Goal: Task Accomplishment & Management: Use online tool/utility

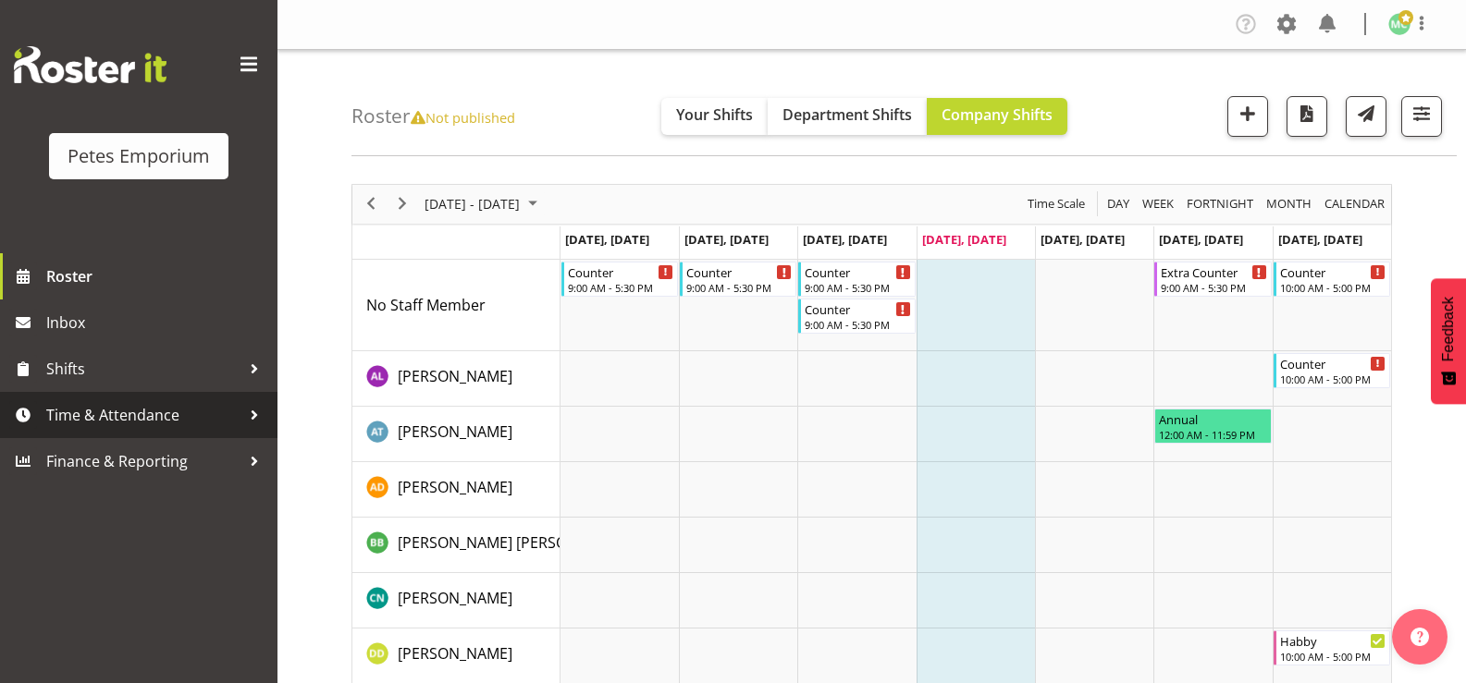
click at [232, 415] on span "Time & Attendance" at bounding box center [143, 415] width 194 height 28
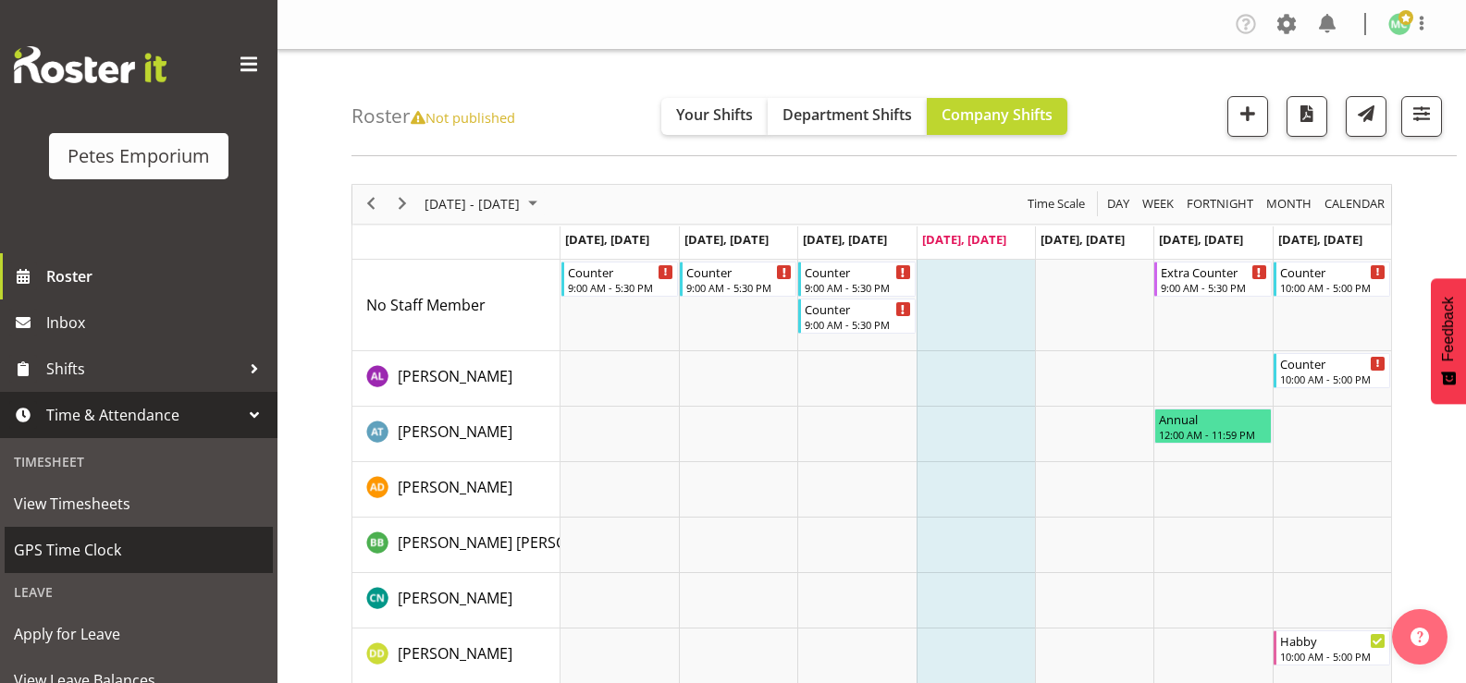
click at [177, 558] on span "GPS Time Clock" at bounding box center [139, 550] width 250 height 28
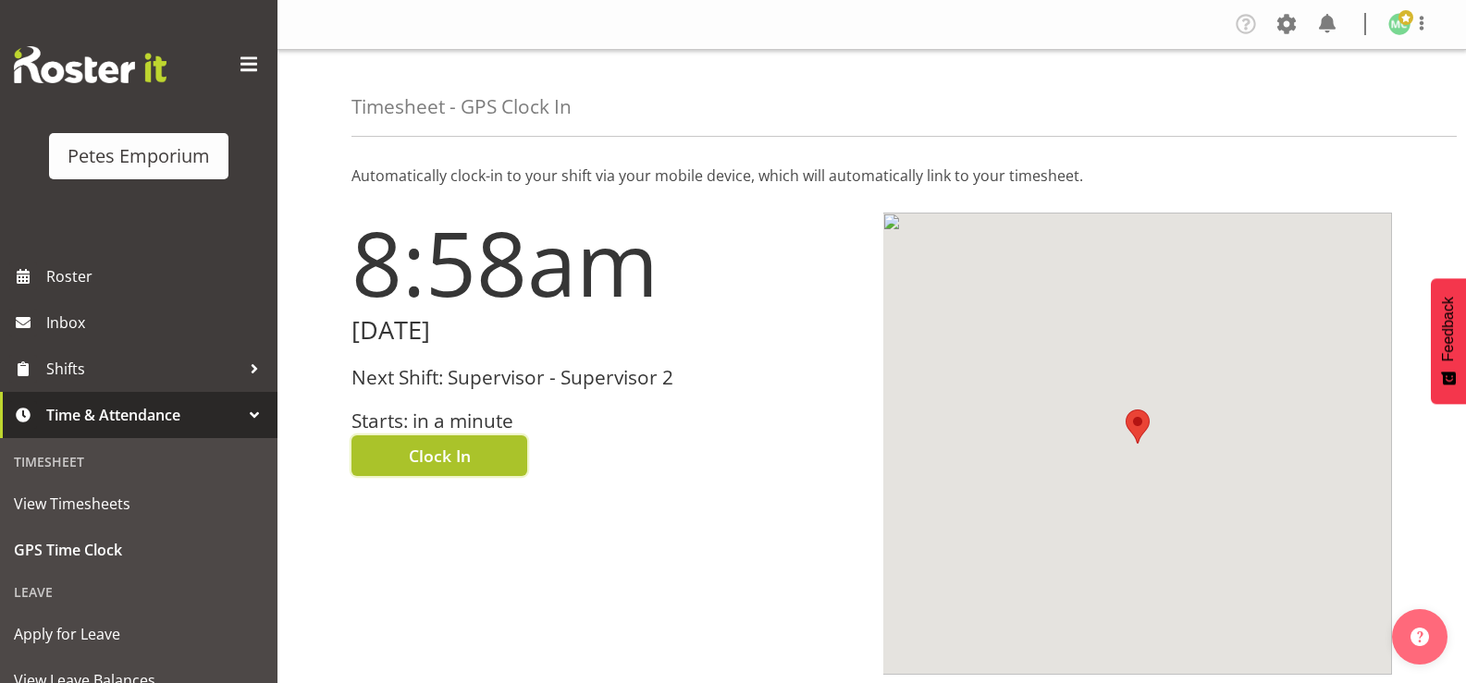
click at [427, 462] on span "Clock In" at bounding box center [440, 456] width 62 height 24
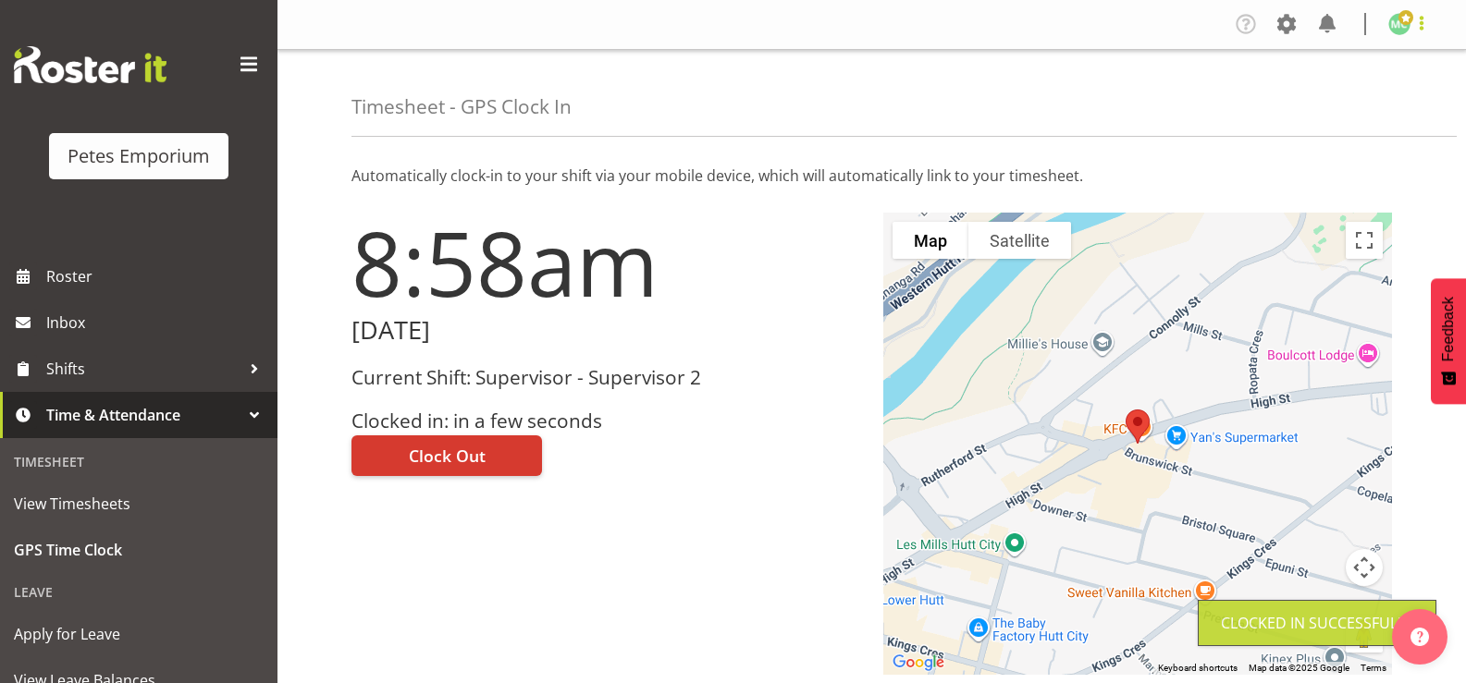
click at [1425, 28] on span at bounding box center [1421, 23] width 22 height 22
click at [1375, 98] on link "Log Out" at bounding box center [1344, 96] width 178 height 33
